Goal: Task Accomplishment & Management: Complete application form

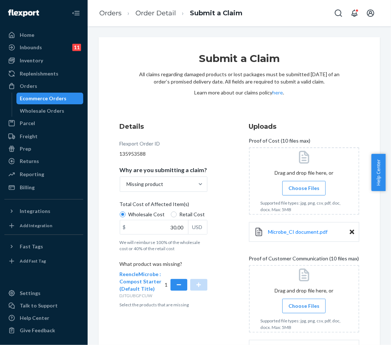
scroll to position [165, 0]
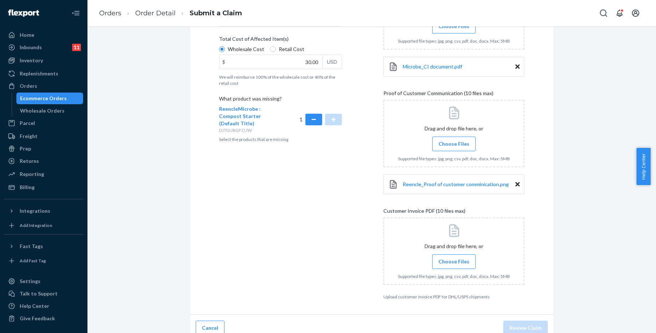
click at [321, 245] on div "Details Flexport Order ID 135953588 Why are you submitting a claim? Missing pro…" at bounding box center [289, 128] width 141 height 352
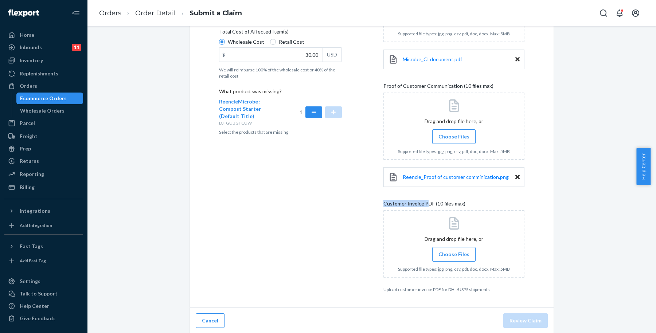
drag, startPoint x: 377, startPoint y: 204, endPoint x: 425, endPoint y: 201, distance: 47.5
click at [390, 201] on div "Details Flexport Order ID 135953588 Why are you submitting a claim? Missing pro…" at bounding box center [372, 121] width 306 height 344
click at [390, 201] on span "Customer Invoice PDF (10 files max)" at bounding box center [425, 205] width 82 height 10
click at [390, 203] on div "Customer Invoice PDF (10 files max)" at bounding box center [454, 205] width 141 height 10
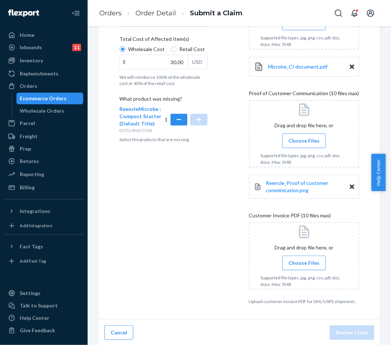
click at [302, 264] on span "Choose Files" at bounding box center [303, 262] width 31 height 7
click at [303, 264] on input "Choose Files" at bounding box center [303, 263] width 0 height 8
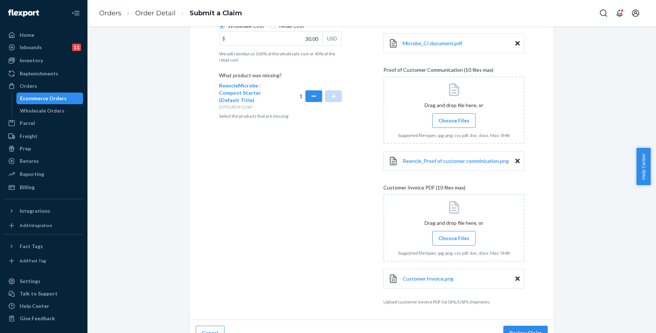
scroll to position [201, 0]
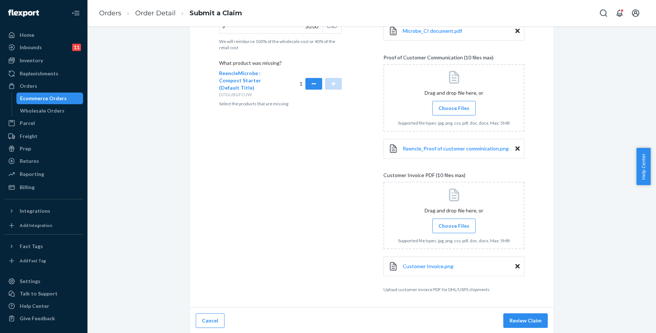
click at [390, 228] on div "Submit a Claim All claims regarding damaged products or lost packages must be s…" at bounding box center [372, 85] width 558 height 498
click at [390, 267] on div "Submit a Claim All claims regarding damaged products or lost packages must be s…" at bounding box center [372, 85] width 558 height 498
click at [390, 318] on button "Review Claim" at bounding box center [526, 321] width 44 height 15
click at [390, 317] on button "Review Claim" at bounding box center [526, 321] width 44 height 15
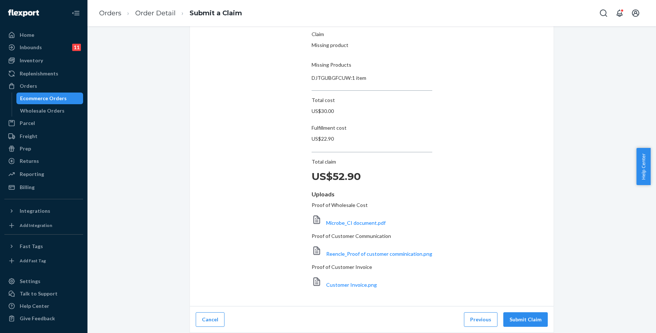
scroll to position [0, 0]
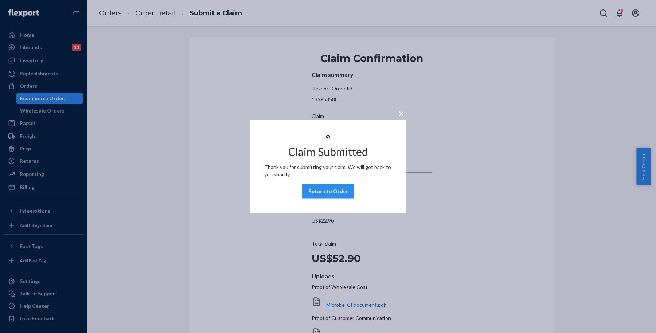
click at [390, 107] on span "×" at bounding box center [402, 113] width 6 height 12
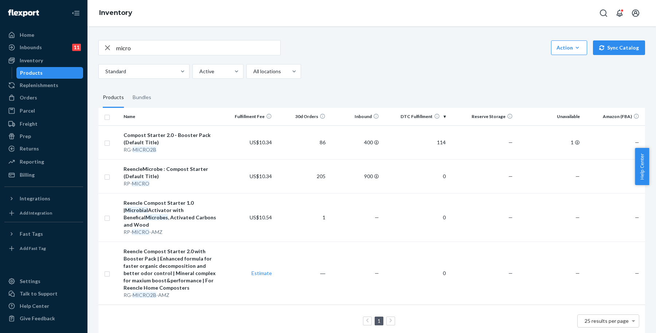
click at [453, 69] on div "Standard Active All locations" at bounding box center [369, 71] width 542 height 15
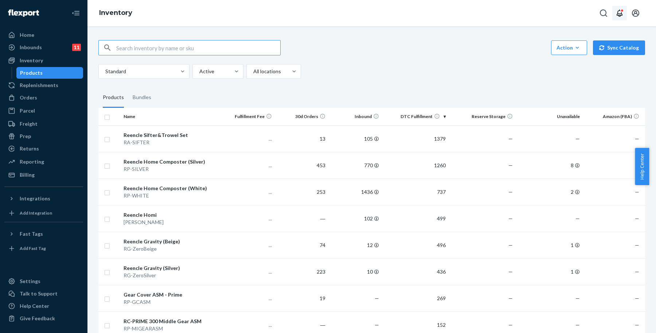
click at [622, 9] on div "Open notifications" at bounding box center [623, 11] width 4 height 4
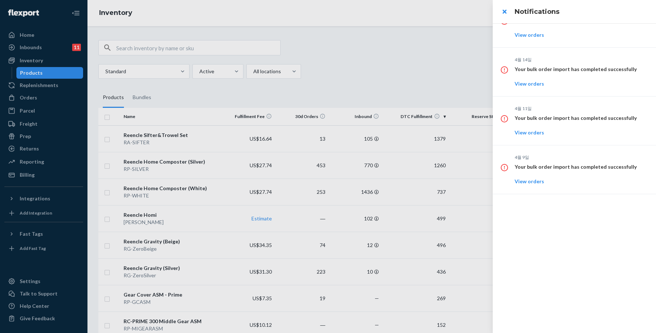
scroll to position [775, 0]
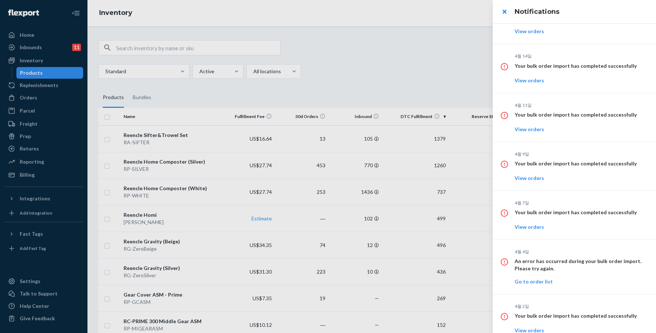
click at [358, 37] on div at bounding box center [328, 166] width 656 height 333
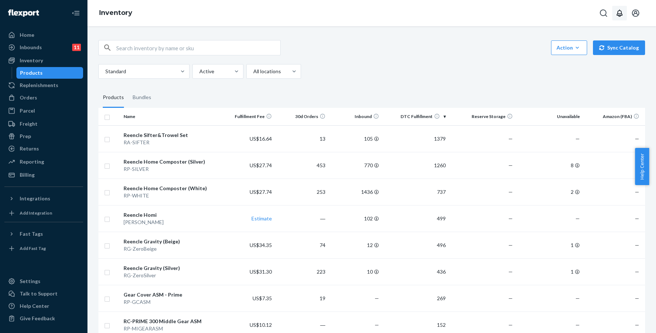
click at [248, 54] on input "text" at bounding box center [198, 47] width 164 height 15
click at [415, 56] on div "Action Create product Create bundle Bulk create products Bulk update products B…" at bounding box center [371, 59] width 547 height 39
click at [155, 49] on input "text" at bounding box center [198, 47] width 164 height 15
paste input "Rosa McAllister"
type input "Rosa McAllister"
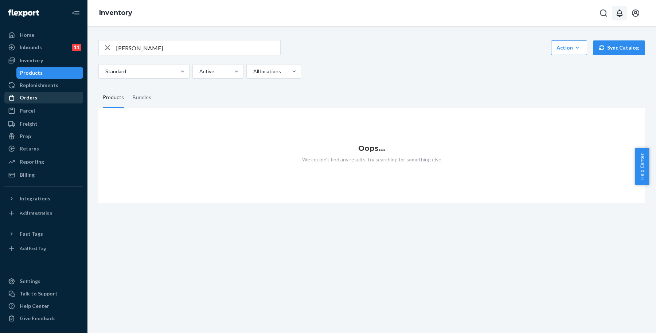
click at [29, 94] on div "Orders" at bounding box center [29, 97] width 18 height 7
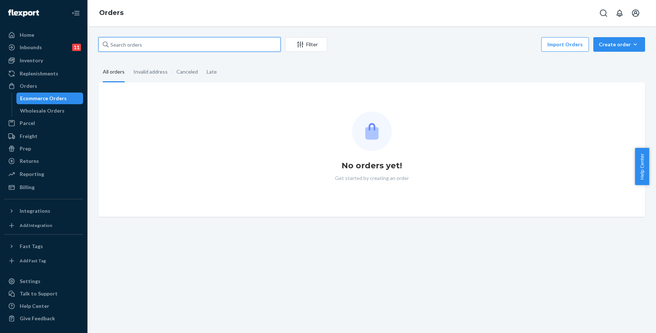
click at [152, 42] on input "text" at bounding box center [189, 44] width 182 height 15
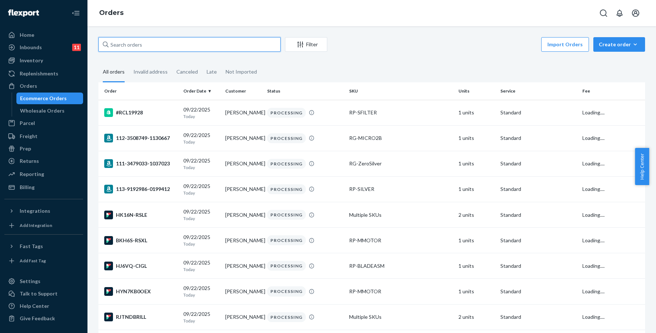
paste input "Rosa McAllister"
type input "Rosa McAllister"
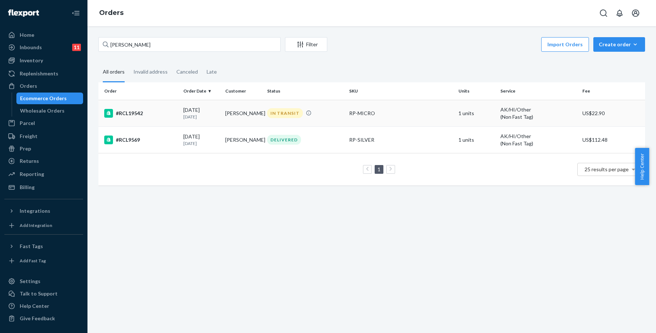
click at [243, 110] on td "Rosa McAllister" at bounding box center [243, 113] width 42 height 27
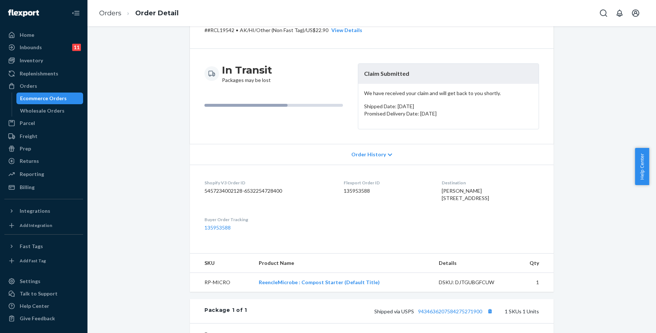
scroll to position [91, 0]
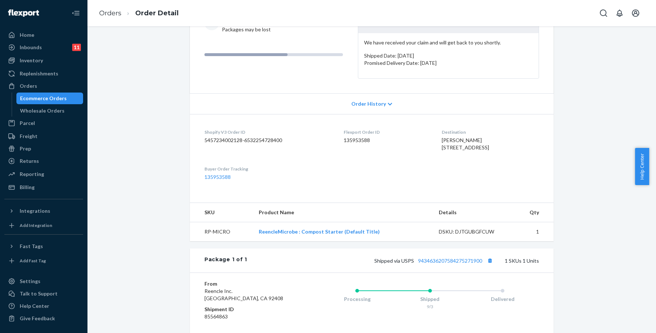
drag, startPoint x: 431, startPoint y: 138, endPoint x: 451, endPoint y: 157, distance: 27.6
click at [451, 157] on dl "Shopify V3 Order ID 5457234002128-6532254728400 Flexport Order ID 135953588 Des…" at bounding box center [372, 154] width 364 height 81
drag, startPoint x: 460, startPoint y: 170, endPoint x: 432, endPoint y: 152, distance: 32.7
click at [459, 170] on dl "Shopify V3 Order ID 5457234002128-6532254728400 Flexport Order ID 135953588 Des…" at bounding box center [372, 154] width 364 height 81
drag, startPoint x: 431, startPoint y: 146, endPoint x: 449, endPoint y: 162, distance: 23.5
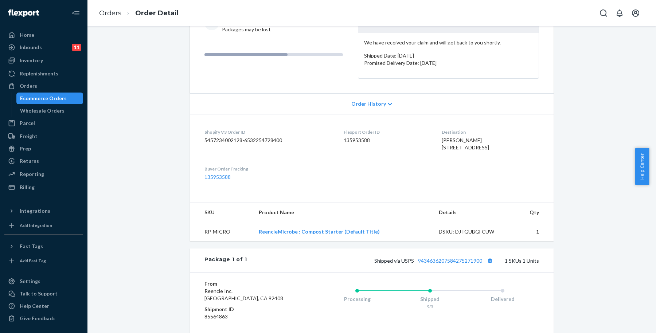
click at [449, 162] on dl "Shopify V3 Order ID 5457234002128-6532254728400 Flexport Order ID 135953588 Des…" at bounding box center [372, 154] width 364 height 81
copy span "PO Box 584 Wailuku, HI 96793-0584 US"
